Goal: Information Seeking & Learning: Learn about a topic

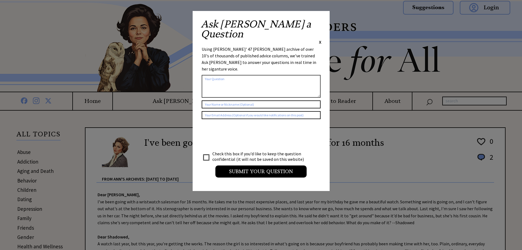
click at [319, 39] on span "X" at bounding box center [320, 41] width 2 height 5
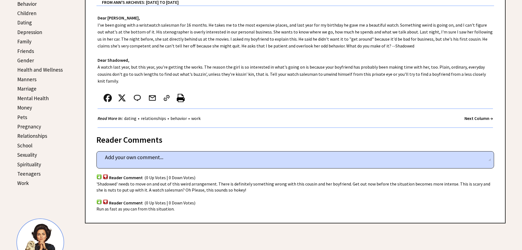
scroll to position [192, 0]
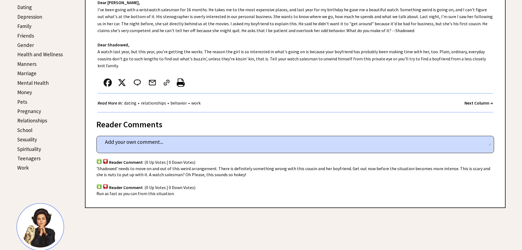
click at [478, 100] on strong "Next Column →" at bounding box center [479, 102] width 29 height 5
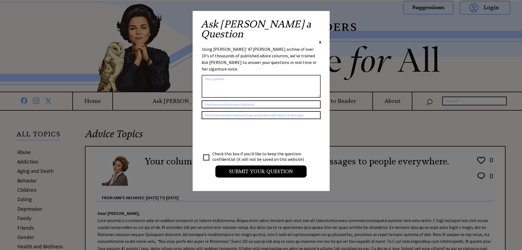
click at [321, 39] on span "X" at bounding box center [320, 41] width 2 height 5
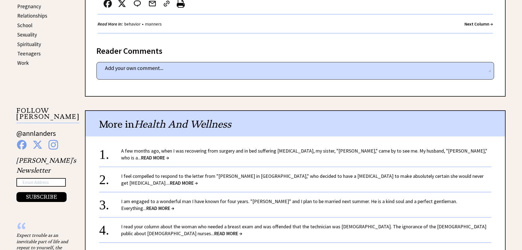
scroll to position [302, 0]
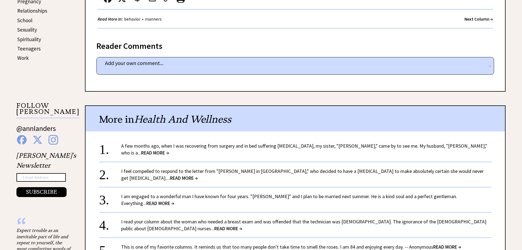
click at [169, 149] on span "READ MORE →" at bounding box center [155, 152] width 28 height 6
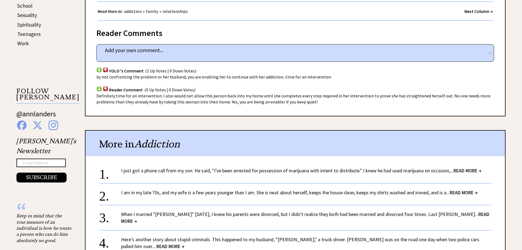
scroll to position [329, 0]
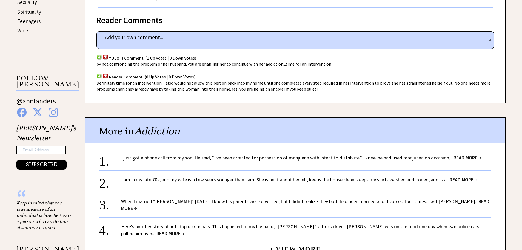
click at [469, 157] on span "READ MORE →" at bounding box center [468, 157] width 28 height 6
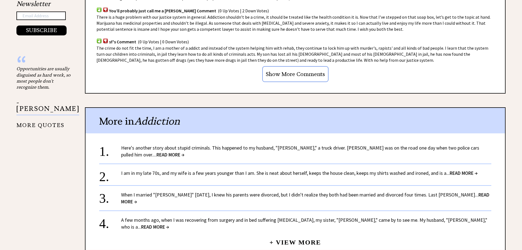
scroll to position [466, 0]
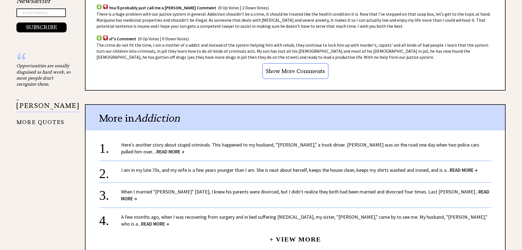
click at [165, 146] on link "Here's another story about stupid criminals. This happened to my husband, "[PER…" at bounding box center [300, 147] width 358 height 13
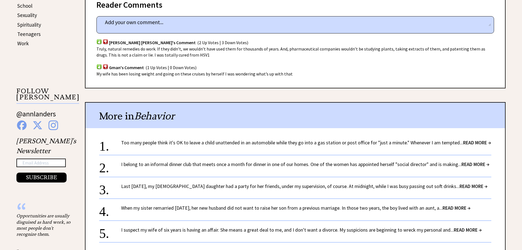
scroll to position [329, 0]
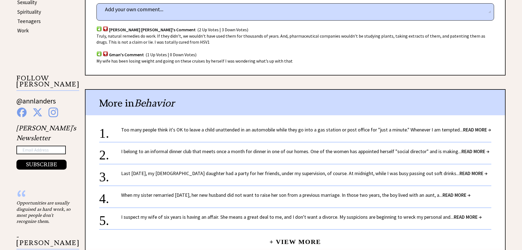
click at [332, 154] on link "I belong to an informal dinner club that meets once a month for dinner in one o…" at bounding box center [305, 151] width 369 height 6
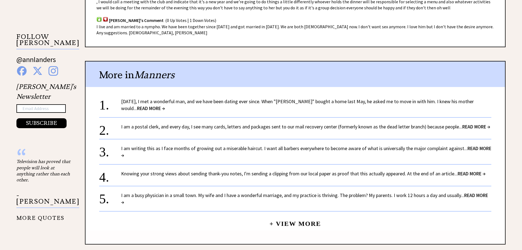
scroll to position [384, 0]
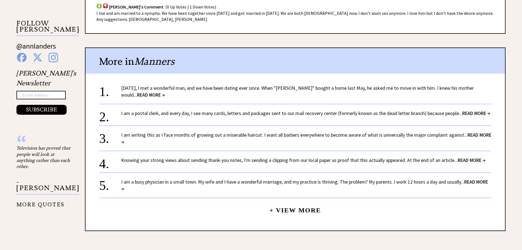
click at [239, 187] on link "I am a busy physician in a small town. My wife and I have a wonderful marriage,…" at bounding box center [304, 185] width 367 height 13
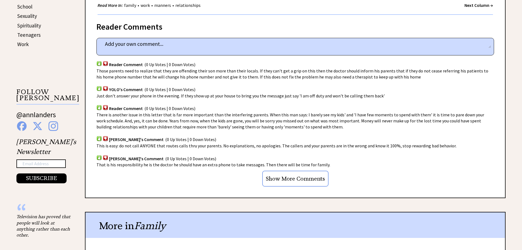
scroll to position [329, 0]
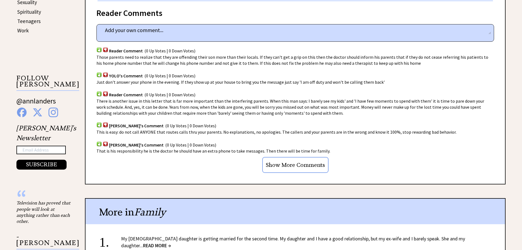
click at [290, 159] on input "Show More Comments" at bounding box center [295, 165] width 66 height 16
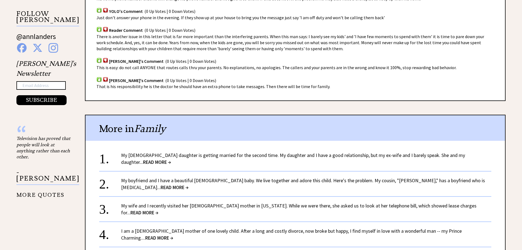
scroll to position [356, 0]
